Goal: Check status

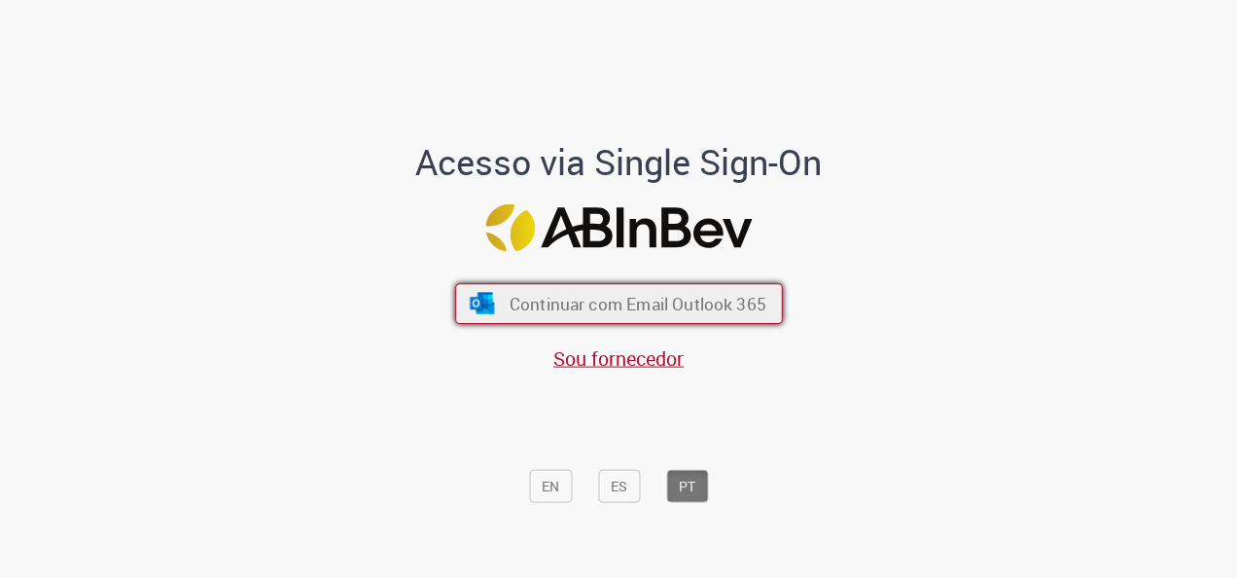
click at [613, 317] on button "Continuar com Email Outlook 365" at bounding box center [619, 303] width 328 height 41
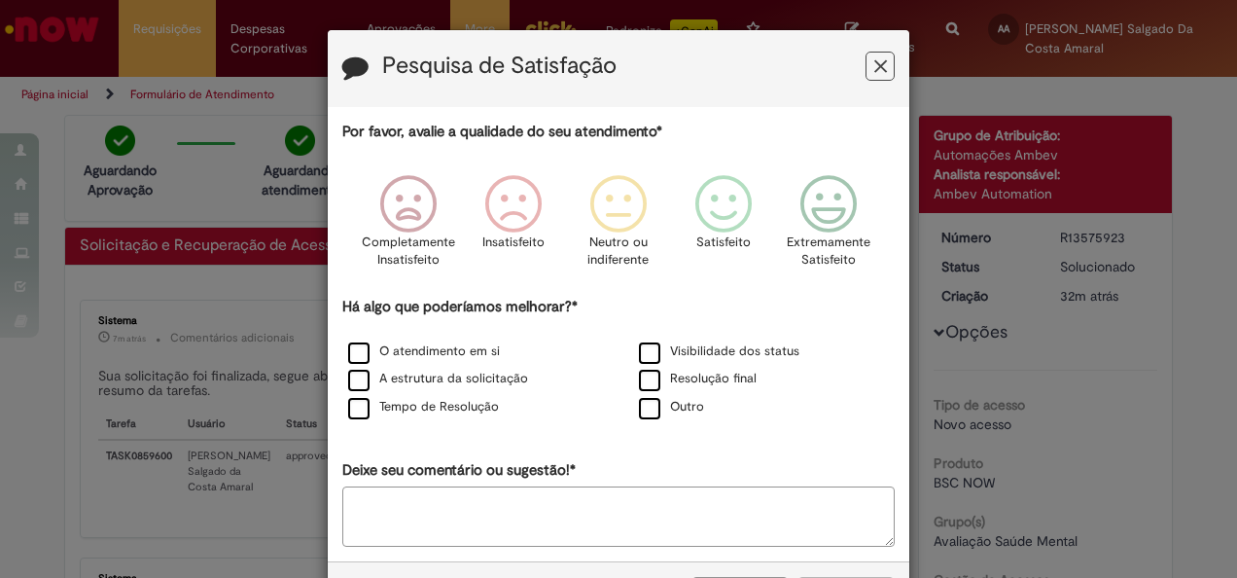
click at [874, 66] on icon "Feedback" at bounding box center [880, 66] width 13 height 20
